Goal: Answer question/provide support

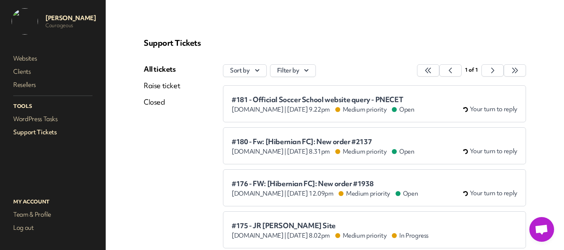
click at [272, 143] on span "#180 - Fw: [Hibernian FC]: New order #2137" at bounding box center [322, 142] width 183 height 8
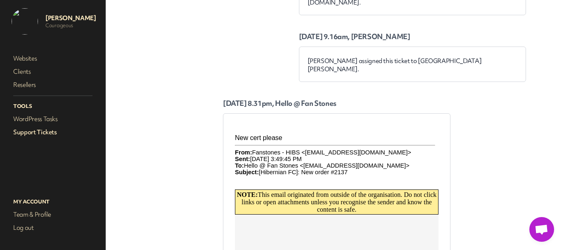
scroll to position [83, 0]
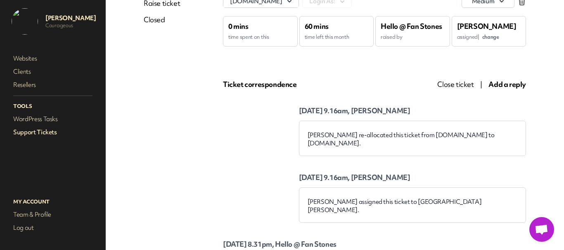
click at [503, 88] on span "Add a reply" at bounding box center [507, 84] width 38 height 9
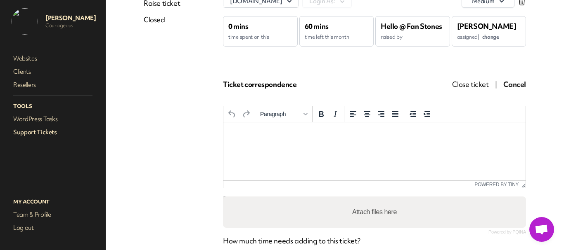
scroll to position [0, 0]
click at [345, 145] on html at bounding box center [374, 134] width 302 height 22
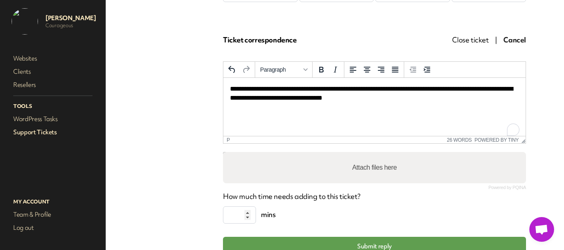
scroll to position [165, 0]
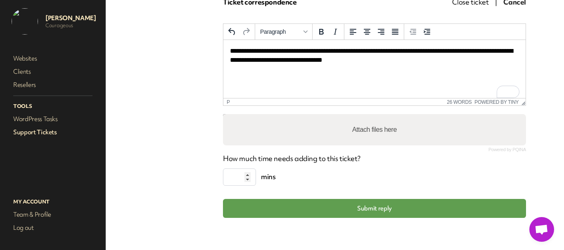
click at [358, 135] on label "Attach files here" at bounding box center [374, 130] width 51 height 17
click at [358, 117] on input "Attach files here" at bounding box center [374, 115] width 303 height 2
type input "**********"
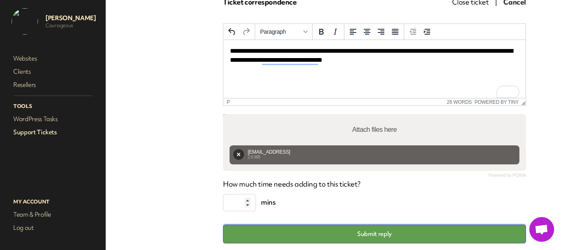
click at [388, 236] on button "Submit reply" at bounding box center [374, 234] width 303 height 19
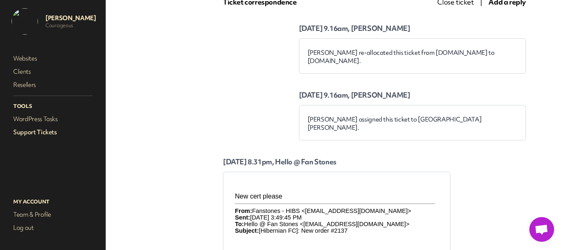
scroll to position [0, 0]
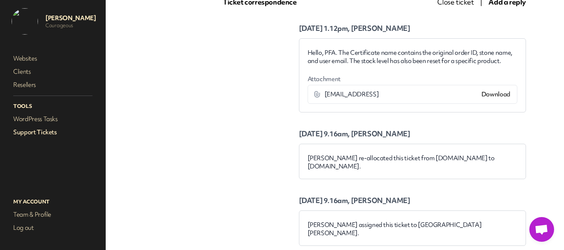
click at [40, 128] on link "Support Tickets" at bounding box center [53, 133] width 83 height 12
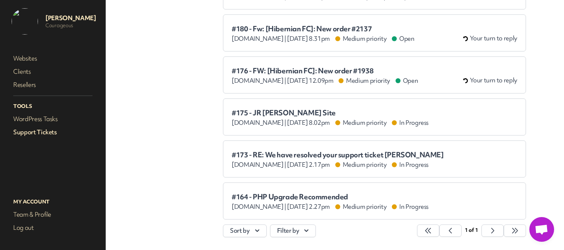
scroll to position [64, 0]
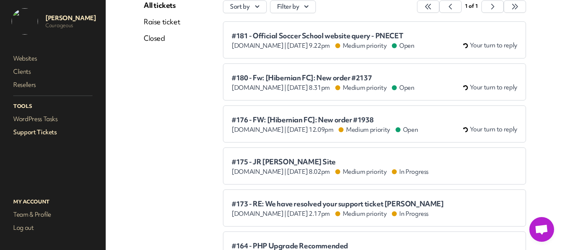
click at [296, 73] on div "#180 - Fw: [Hibernian FC]: New order #2137 [DOMAIN_NAME] | [DATE] 8.31pm Medium…" at bounding box center [374, 82] width 286 height 20
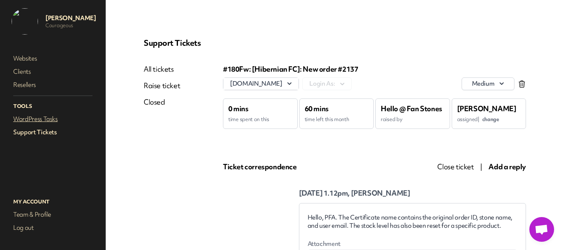
click at [41, 119] on link "WordPress Tasks" at bounding box center [53, 119] width 83 height 12
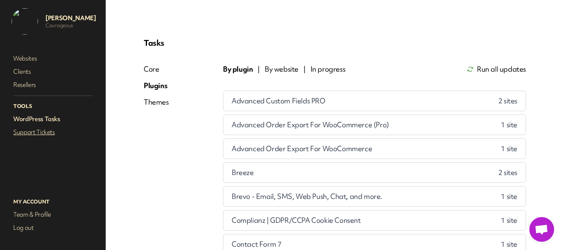
click at [40, 130] on link "Support Tickets" at bounding box center [53, 133] width 83 height 12
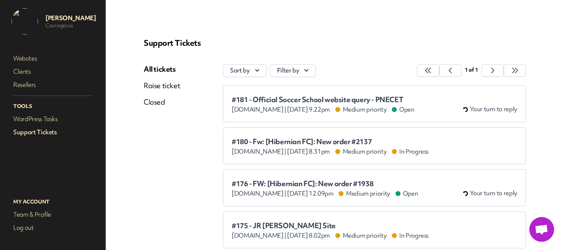
click at [319, 140] on span "#180 - Fw: [Hibernian FC]: New order #2137" at bounding box center [329, 142] width 197 height 8
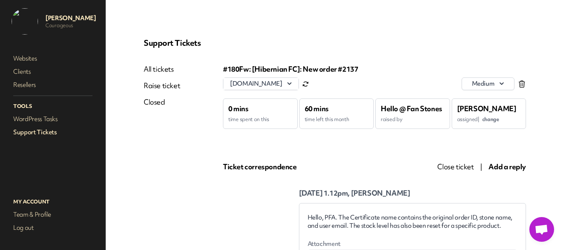
click at [445, 168] on span "Close ticket" at bounding box center [455, 166] width 36 height 9
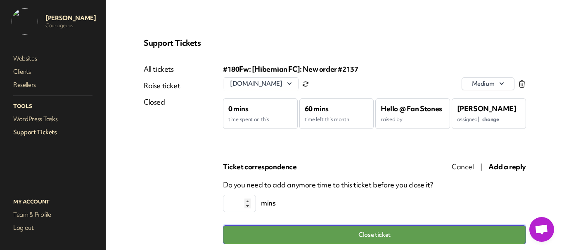
click at [338, 227] on button "Close ticket" at bounding box center [374, 235] width 303 height 19
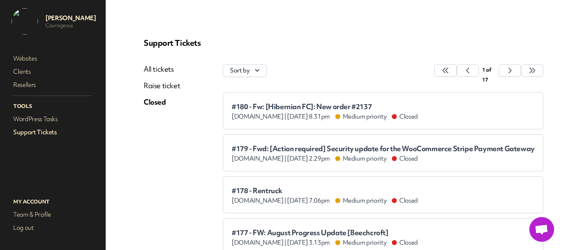
click at [45, 131] on link "Support Tickets" at bounding box center [53, 133] width 83 height 12
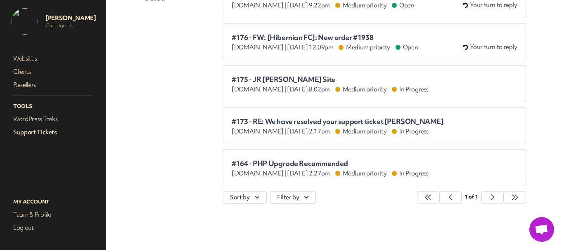
scroll to position [22, 0]
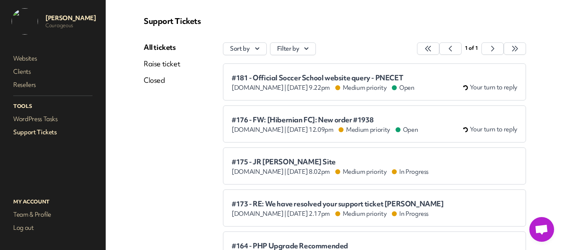
click at [242, 119] on span "#176 - FW: [Hibernian FC]: New order #1938" at bounding box center [324, 120] width 186 height 8
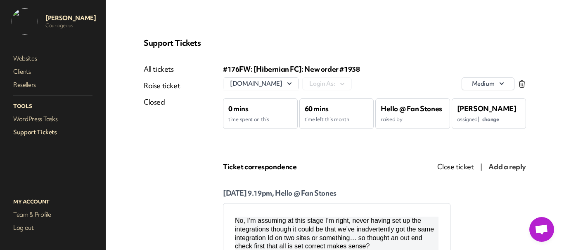
click at [53, 129] on link "Support Tickets" at bounding box center [53, 133] width 83 height 12
